Goal: Task Accomplishment & Management: Manage account settings

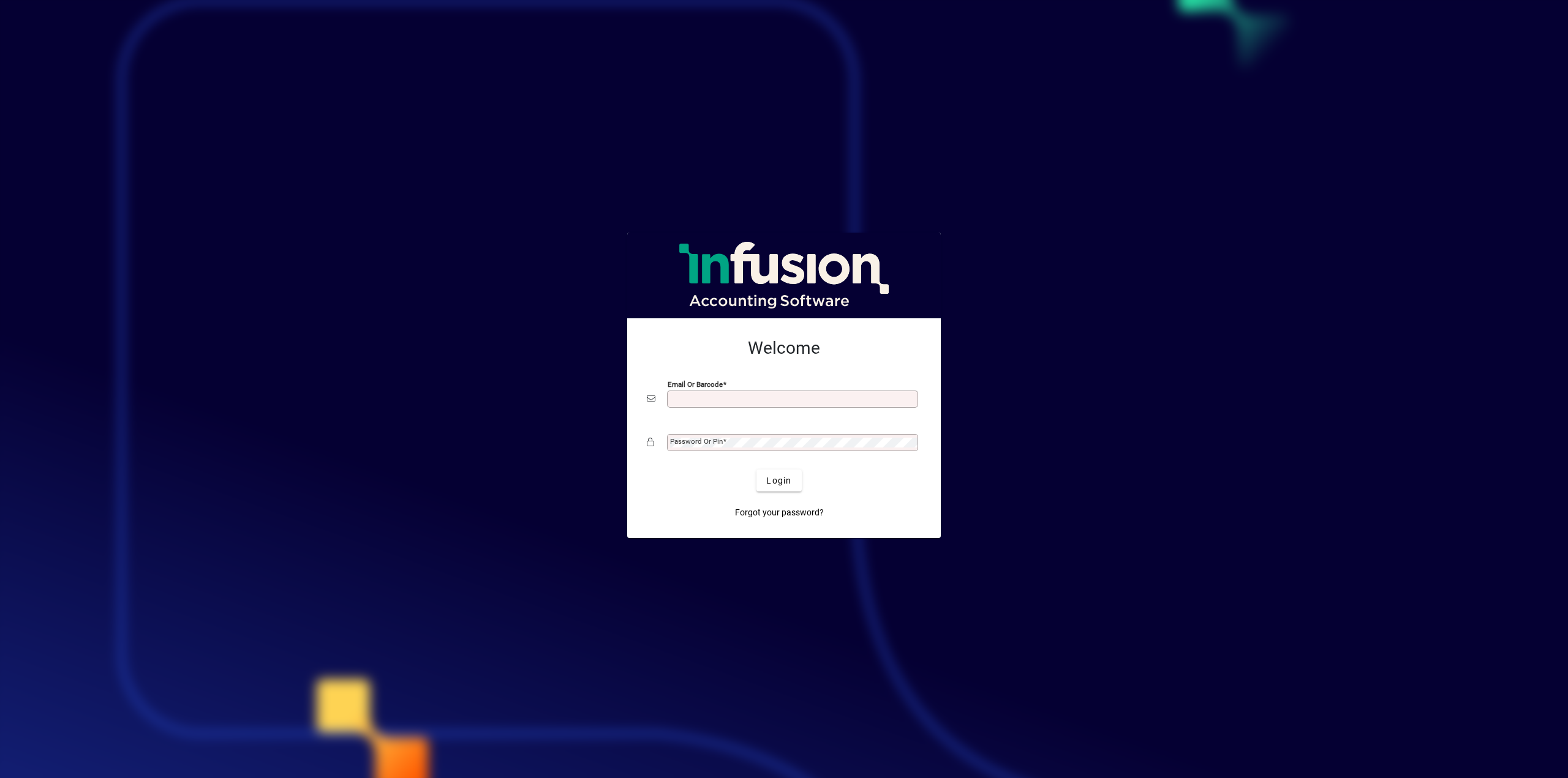
click at [793, 400] on input "Email or Barcode" at bounding box center [794, 399] width 247 height 10
type input "**********"
click at [771, 484] on span "Login" at bounding box center [778, 481] width 25 height 13
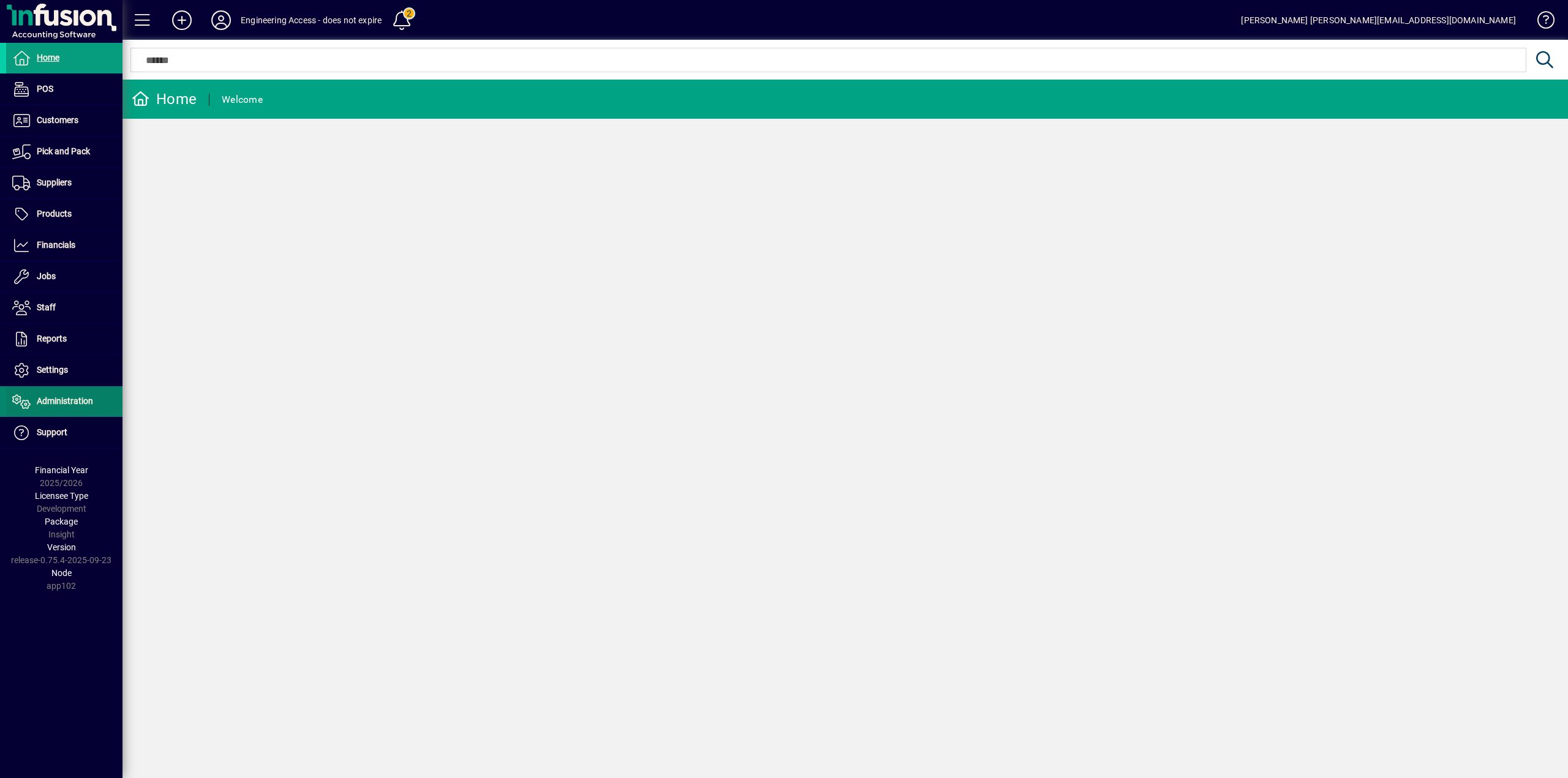
click at [48, 407] on span "Administration" at bounding box center [50, 401] width 87 height 15
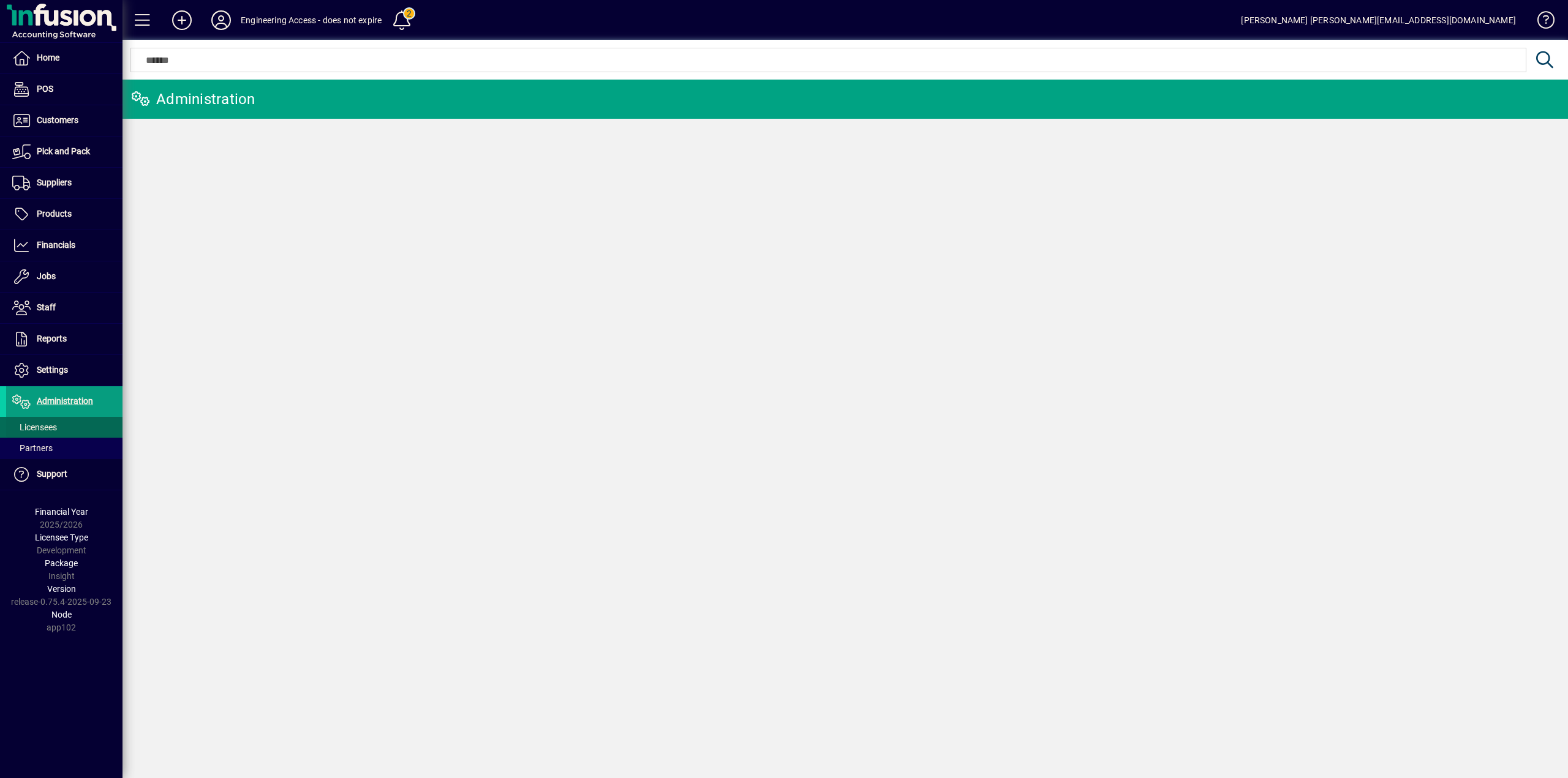
click at [40, 426] on span "Licensees" at bounding box center [34, 427] width 45 height 10
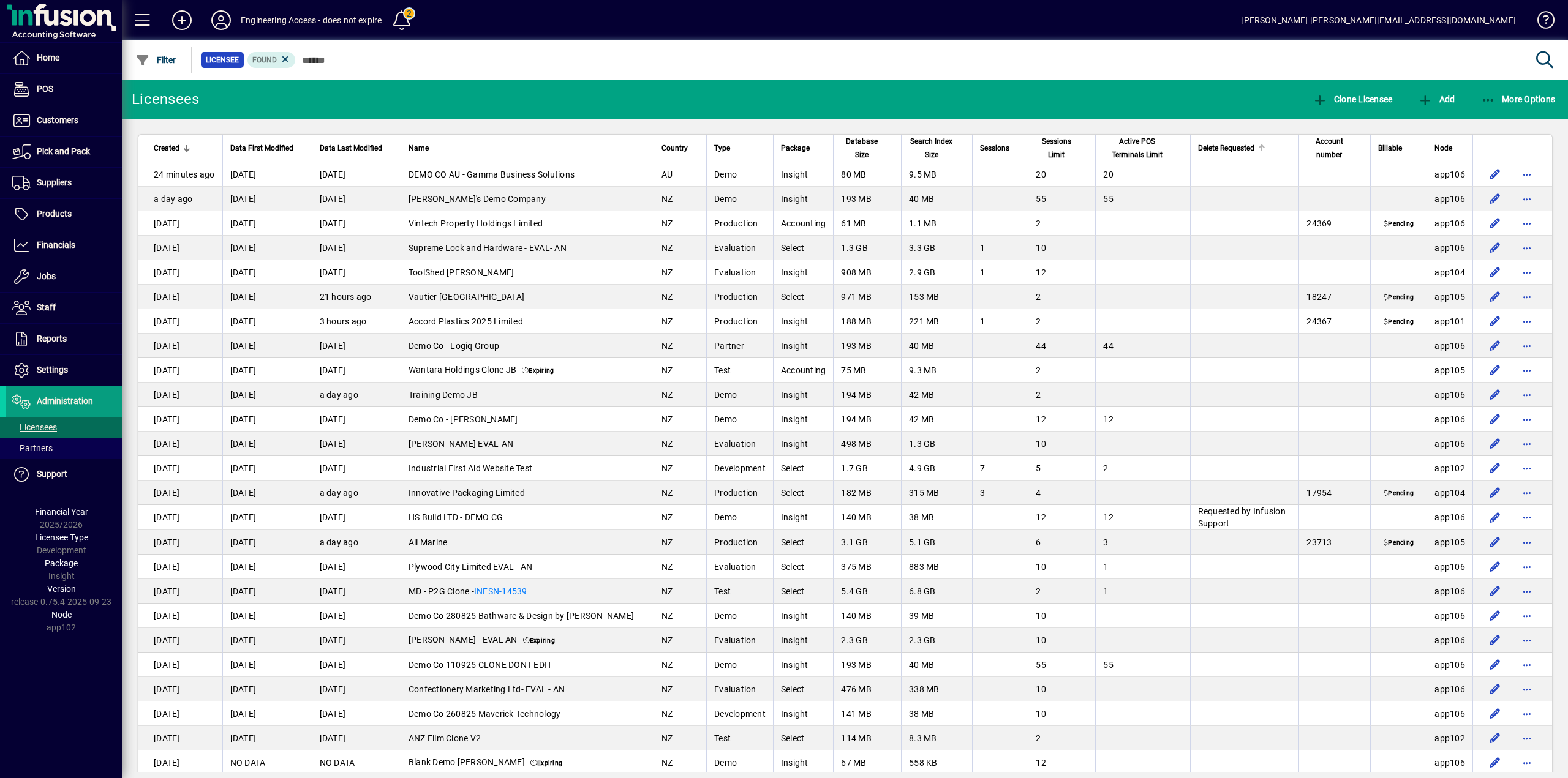
click at [1216, 151] on span "Delete Requested" at bounding box center [1226, 148] width 56 height 13
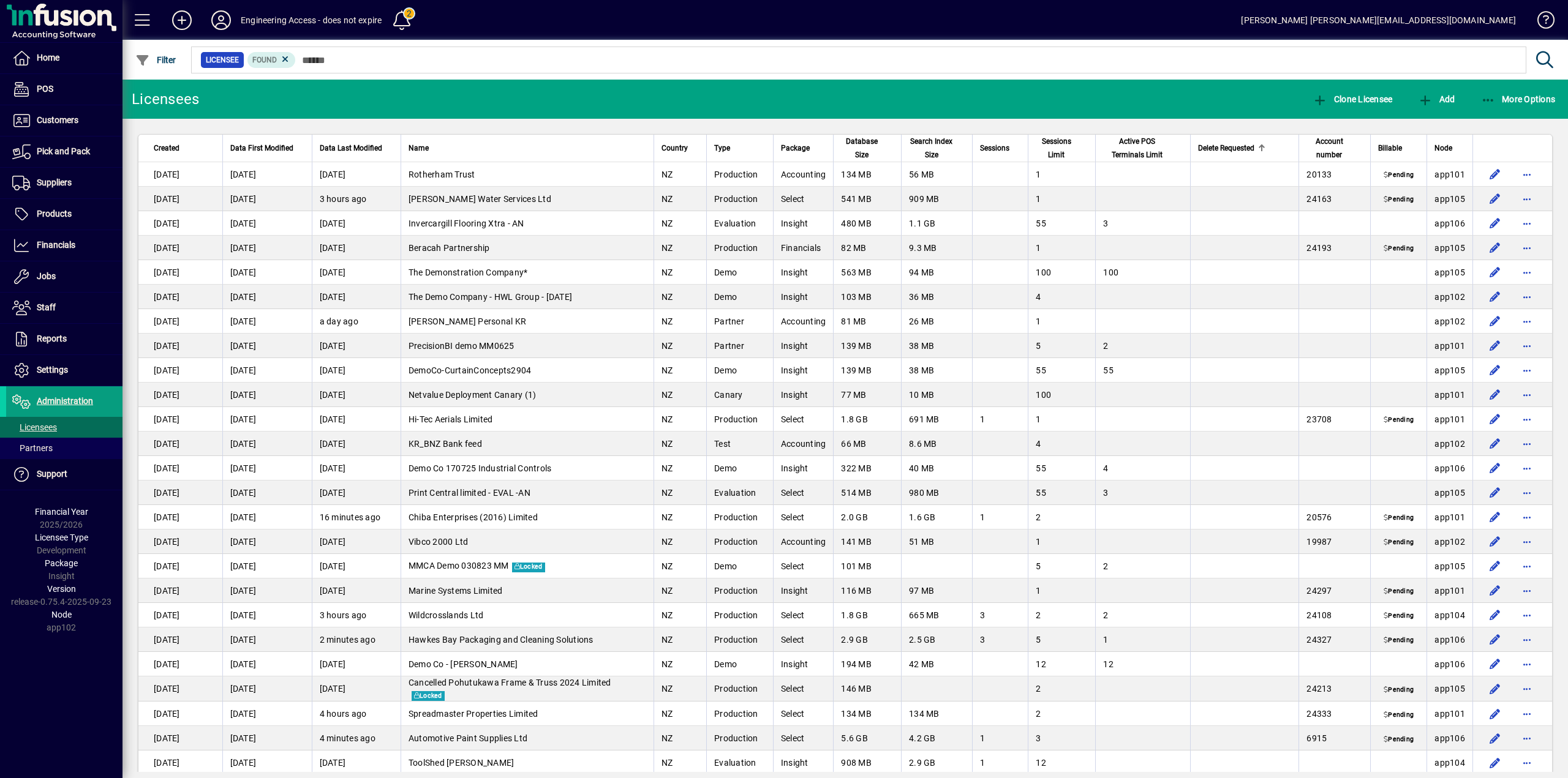
click at [1216, 151] on span "Delete Requested" at bounding box center [1226, 148] width 56 height 13
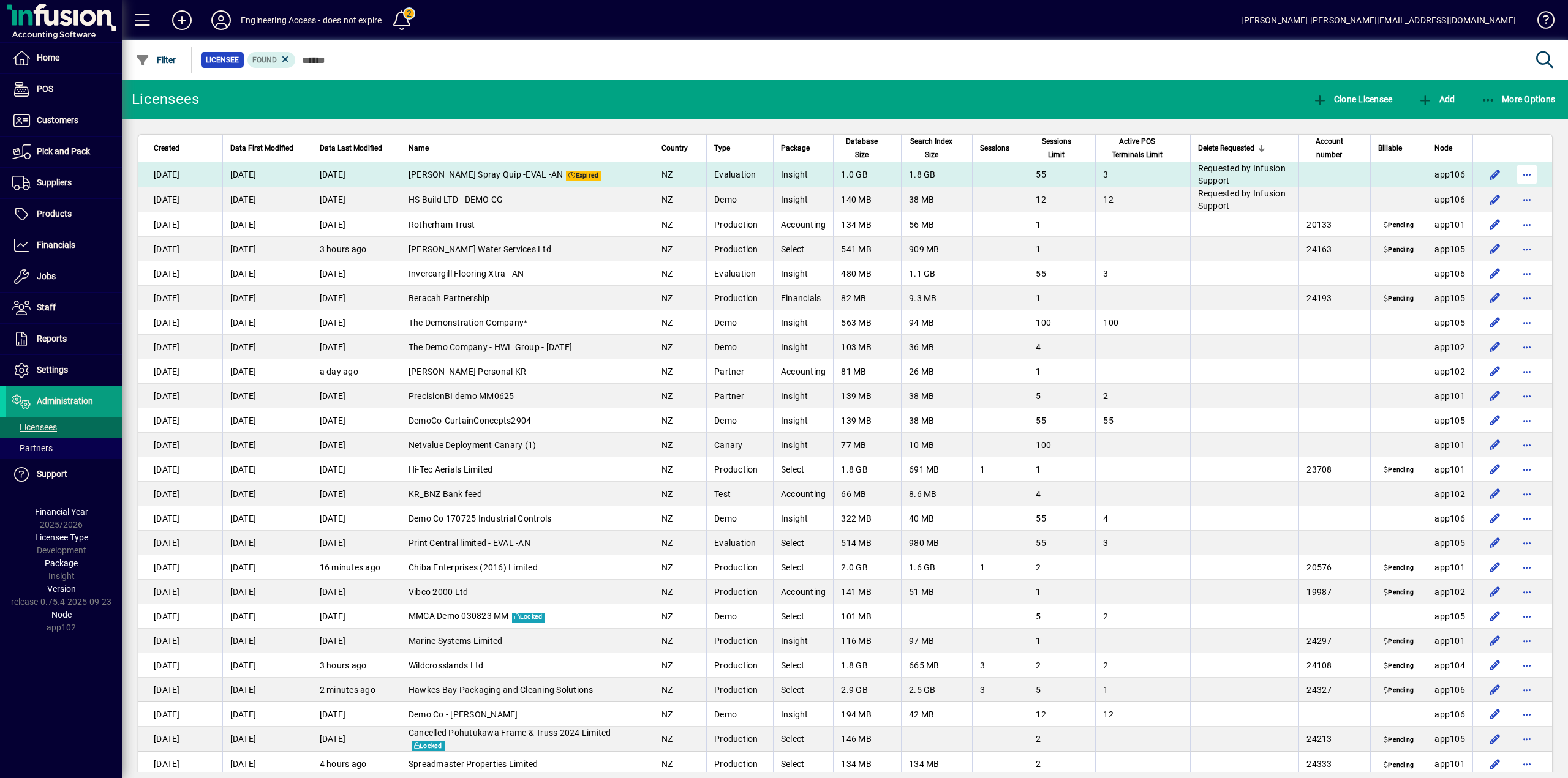
click at [1519, 172] on span "button" at bounding box center [1527, 175] width 29 height 29
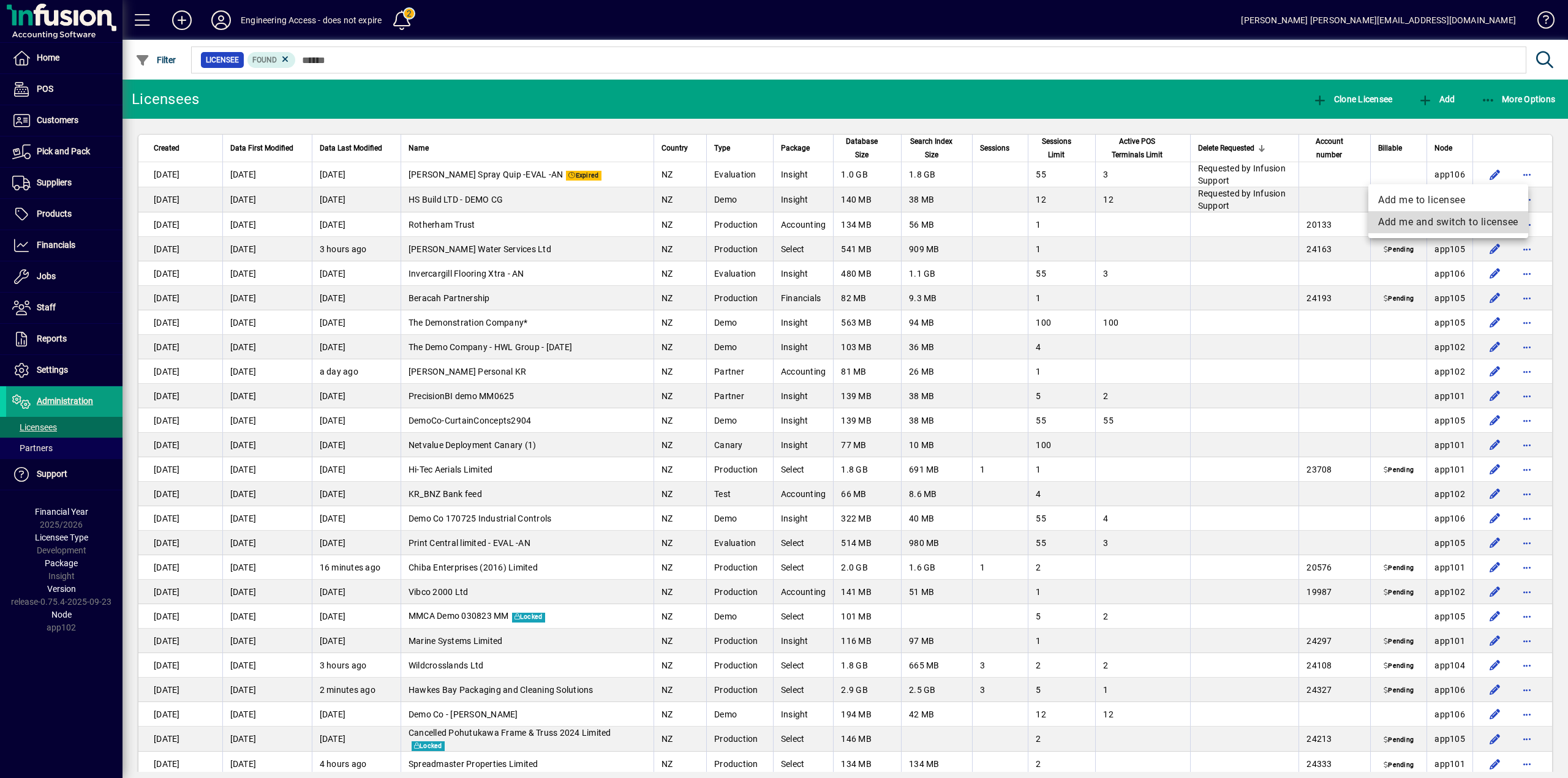
click at [1428, 222] on span "Add me and switch to licensee" at bounding box center [1448, 222] width 140 height 15
